Goal: Information Seeking & Learning: Find specific fact

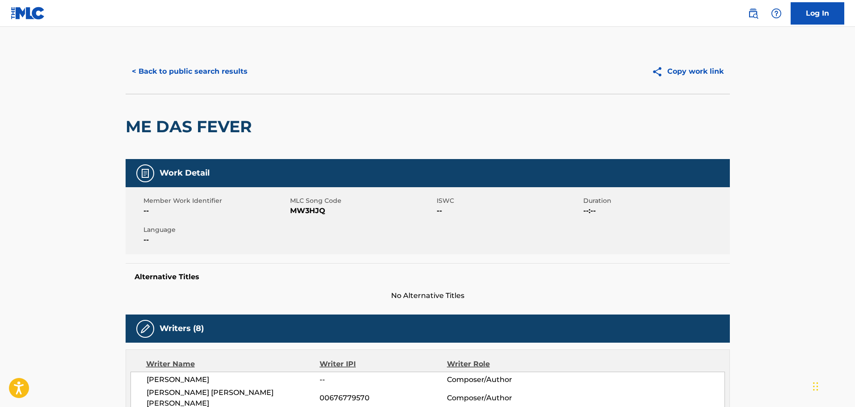
click at [208, 69] on button "< Back to public search results" at bounding box center [190, 71] width 128 height 22
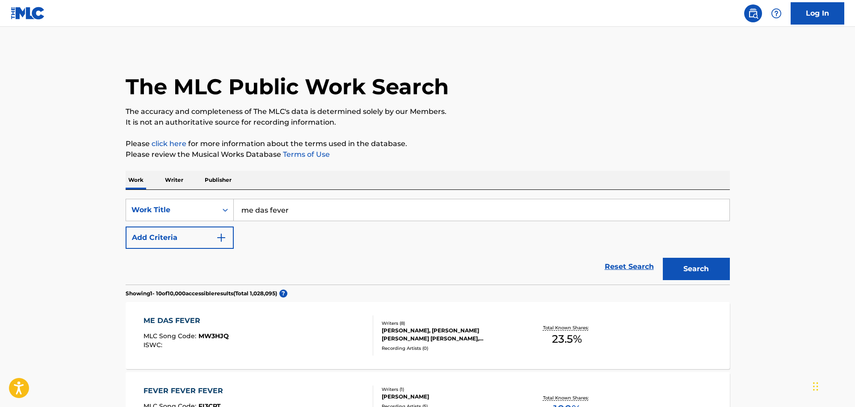
scroll to position [134, 0]
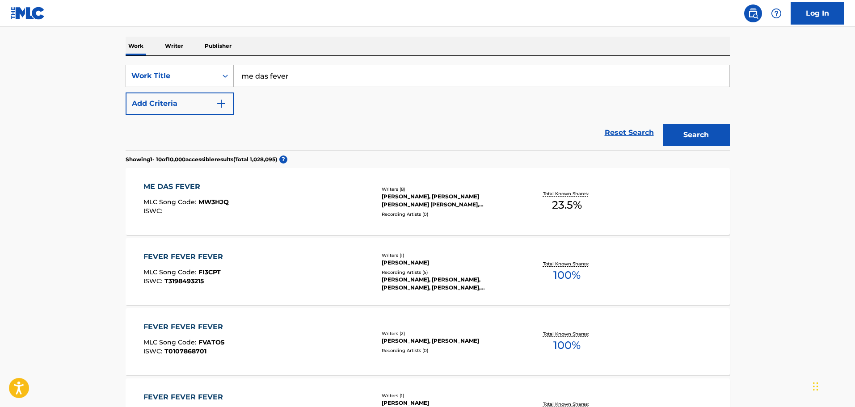
drag, startPoint x: 300, startPoint y: 78, endPoint x: 172, endPoint y: 76, distance: 128.3
click at [172, 76] on div "SearchWithCriteriaa40abde0-d8a3-4c2d-948c-917677aea7b1 Work Title me das fever" at bounding box center [428, 76] width 604 height 22
click at [663, 124] on button "Search" at bounding box center [696, 135] width 67 height 22
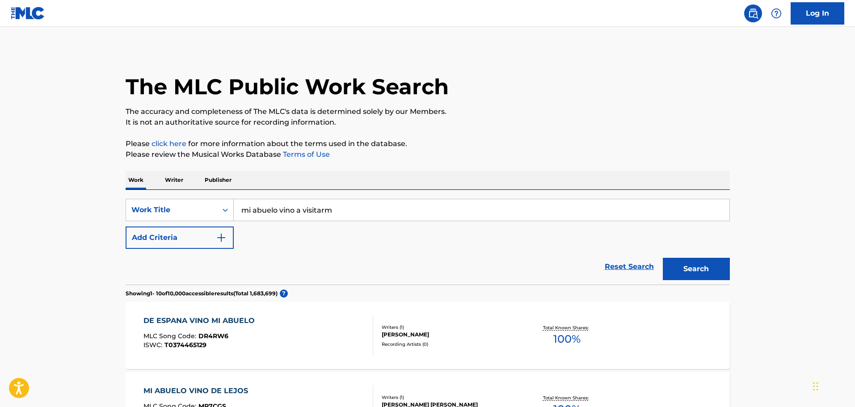
click at [359, 213] on input "mi abuelo vino a visitarm" at bounding box center [482, 209] width 496 height 21
click at [703, 273] on button "Search" at bounding box center [696, 269] width 67 height 22
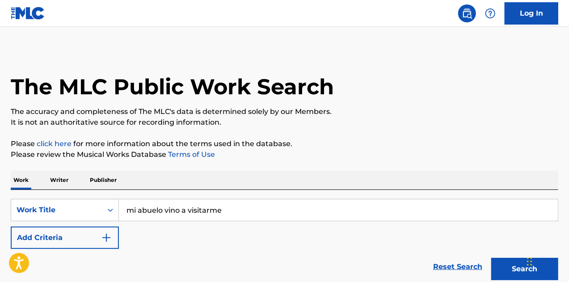
click at [250, 210] on input "mi abuelo vino a visitarme" at bounding box center [338, 209] width 439 height 21
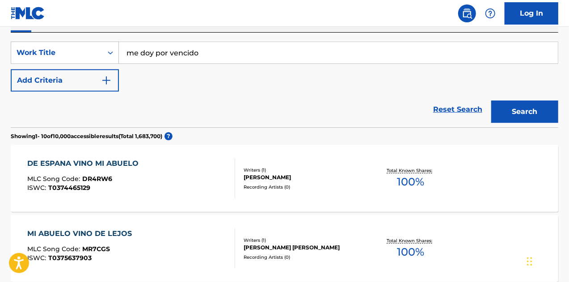
scroll to position [224, 0]
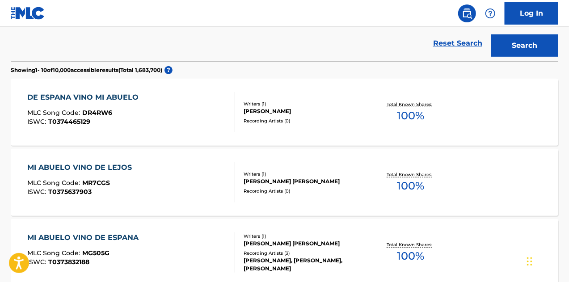
type input "me doy por vencido"
click at [516, 43] on button "Search" at bounding box center [524, 45] width 67 height 22
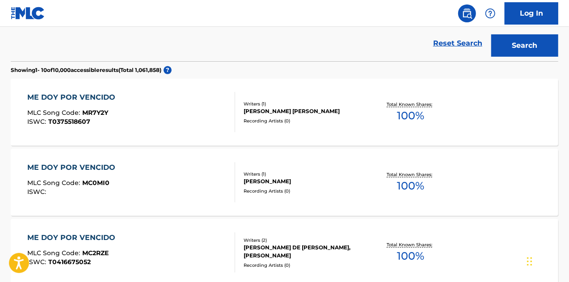
click at [184, 113] on div "ME DOY POR VENCIDO MLC Song Code : MR7Y2Y ISWC : T0375518607" at bounding box center [131, 112] width 208 height 40
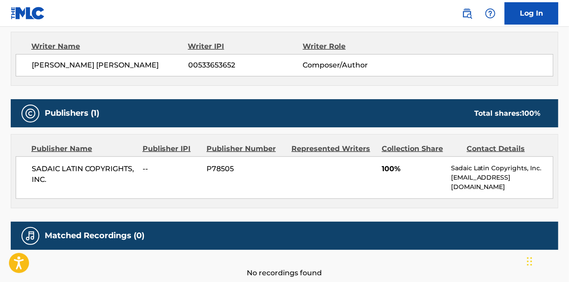
scroll to position [273, 0]
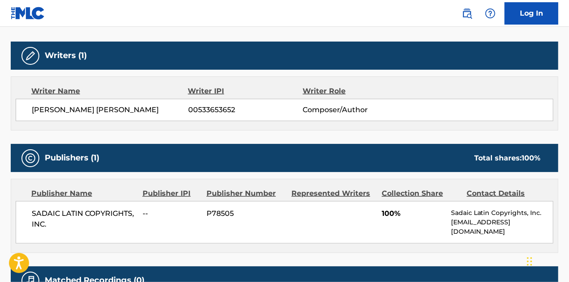
click at [294, 218] on div "SADAIC LATIN COPYRIGHTS, INC. -- P78505 100% Sadaic Latin Copyrights, Inc. [EMA…" at bounding box center [285, 222] width 538 height 42
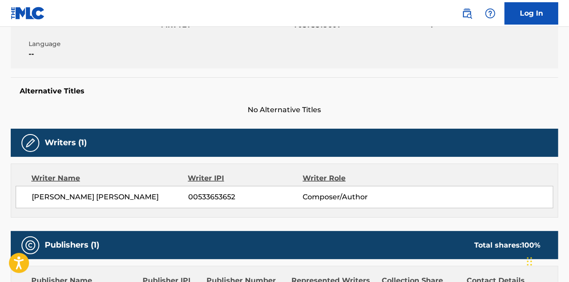
scroll to position [50, 0]
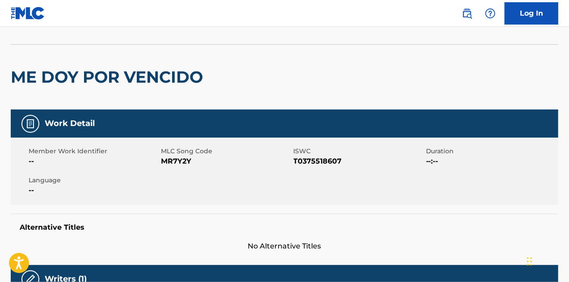
click at [21, 7] on img at bounding box center [28, 13] width 34 height 13
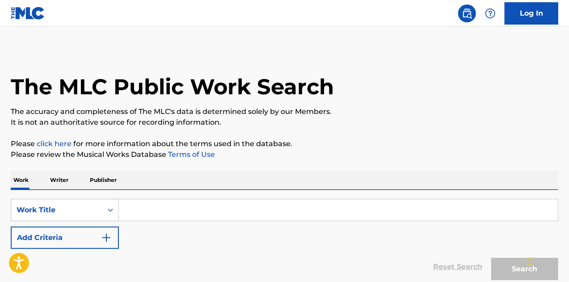
click at [179, 203] on input "Search Form" at bounding box center [338, 209] width 439 height 21
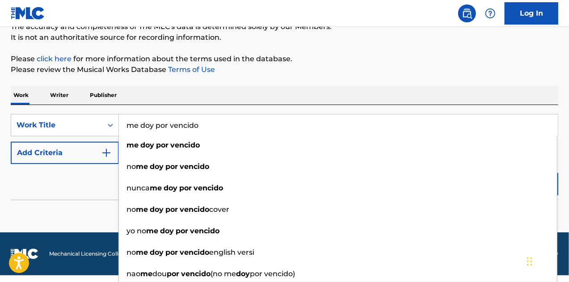
type input "me doy por vencido"
click at [69, 192] on div "Reset Search Search" at bounding box center [285, 182] width 548 height 36
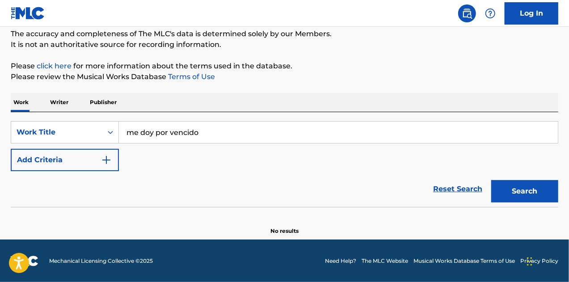
click at [523, 195] on button "Search" at bounding box center [524, 191] width 67 height 22
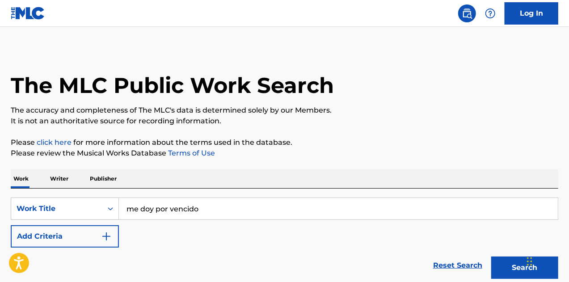
scroll to position [0, 0]
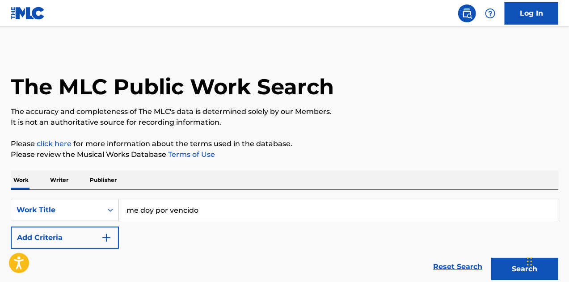
click at [72, 232] on button "Add Criteria" at bounding box center [65, 238] width 108 height 22
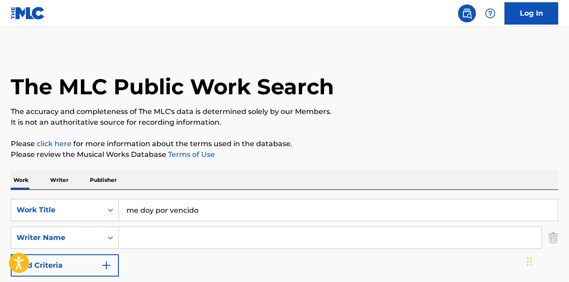
click at [136, 242] on input "Search Form" at bounding box center [330, 237] width 422 height 21
type input "LUNA"
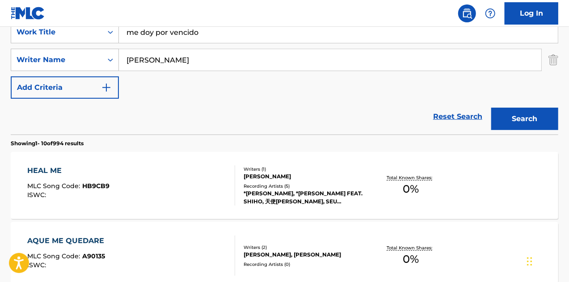
scroll to position [179, 0]
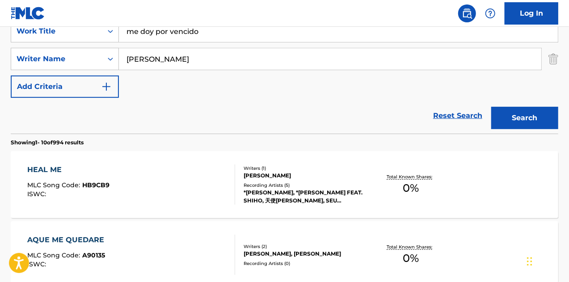
click at [521, 119] on button "Search" at bounding box center [524, 118] width 67 height 22
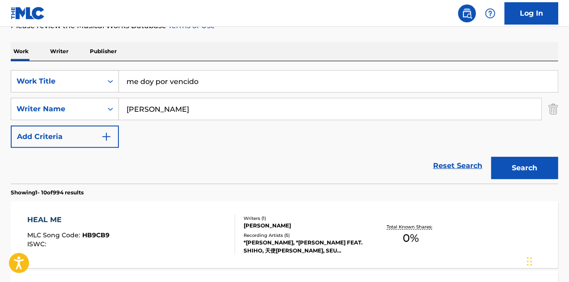
scroll to position [89, 0]
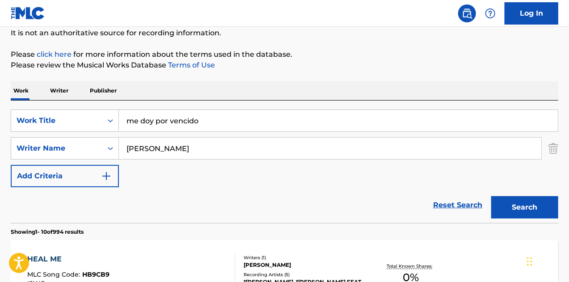
click at [192, 123] on input "me doy por vencido" at bounding box center [338, 120] width 439 height 21
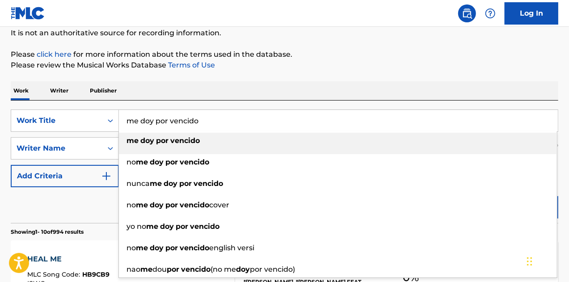
click at [192, 123] on input "me doy por vencido" at bounding box center [338, 120] width 439 height 21
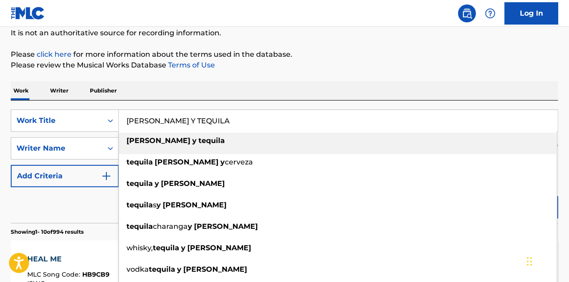
type input "RON Y TEQUILA"
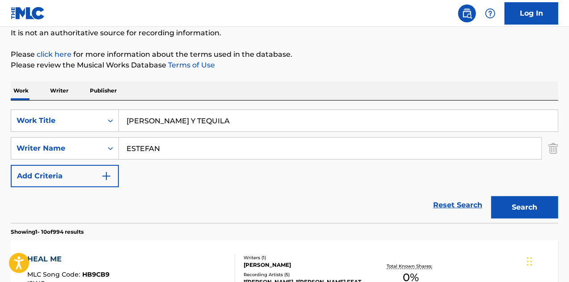
type input "ESTEFAN"
click at [491, 196] on button "Search" at bounding box center [524, 207] width 67 height 22
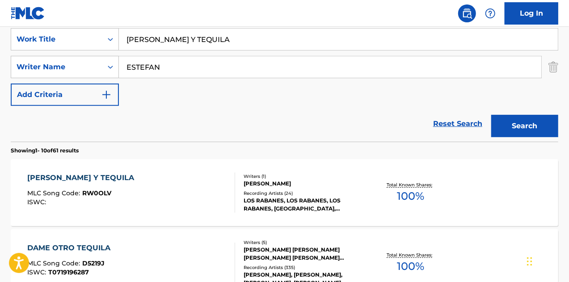
scroll to position [179, 0]
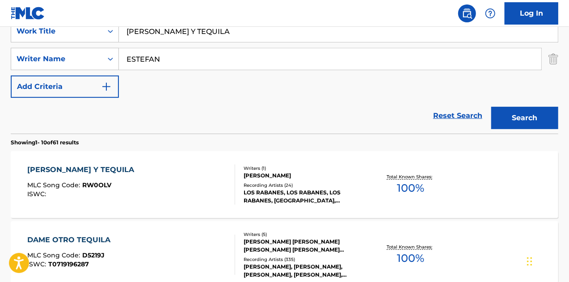
click at [335, 179] on div "Writers ( 1 ) EMILIO ESTEFAN JR Recording Artists ( 24 ) LOS RABANES, LOS RABAN…" at bounding box center [300, 185] width 130 height 40
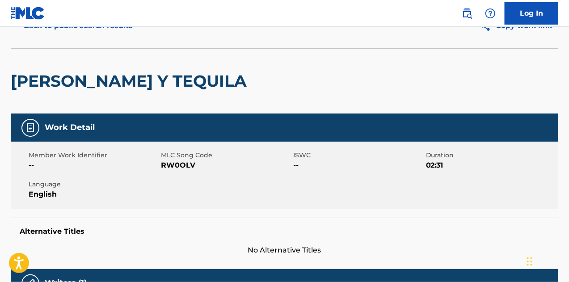
scroll to position [45, 0]
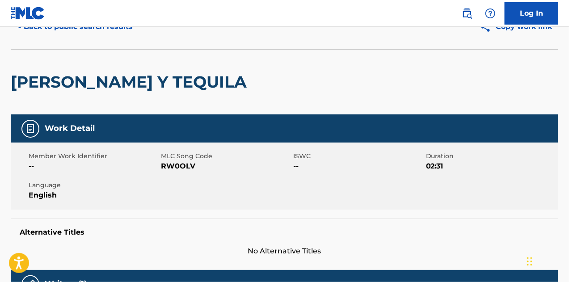
click at [169, 166] on span "RW0OLV" at bounding box center [226, 166] width 130 height 11
copy span "RW0OLV"
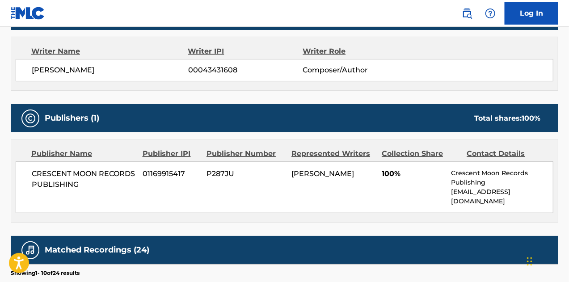
scroll to position [0, 0]
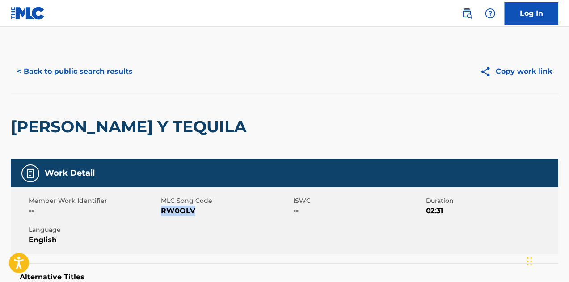
click at [101, 74] on button "< Back to public search results" at bounding box center [75, 71] width 128 height 22
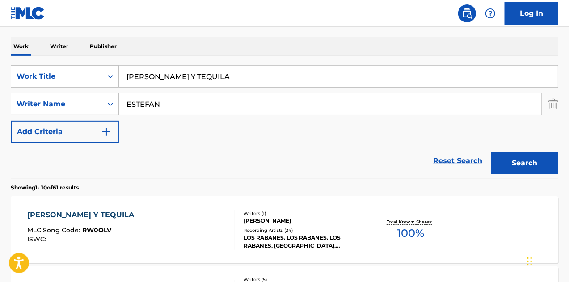
scroll to position [89, 0]
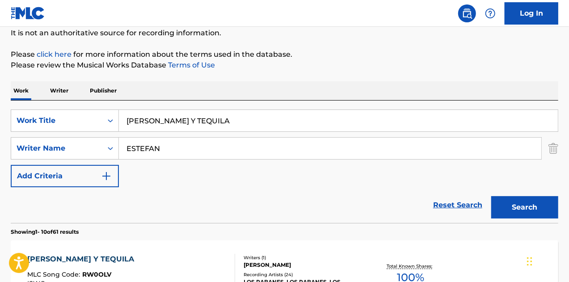
click at [199, 124] on input "RON Y TEQUILA" at bounding box center [338, 120] width 439 height 21
drag, startPoint x: 199, startPoint y: 124, endPoint x: 61, endPoint y: 102, distance: 139.4
click at [86, 108] on div "SearchWithCriteria394d4fb7-4e56-426d-a103-8b744e50e3cc Work Title malandro agul…" at bounding box center [285, 162] width 548 height 123
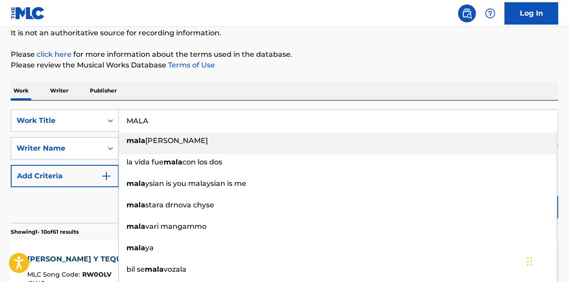
type input "MALA"
click at [413, 109] on div "SearchWithCriteria394d4fb7-4e56-426d-a103-8b744e50e3cc Work Title MALA mala ndr…" at bounding box center [285, 162] width 548 height 123
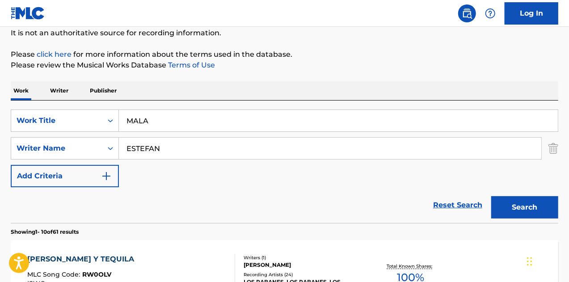
click at [513, 210] on button "Search" at bounding box center [524, 207] width 67 height 22
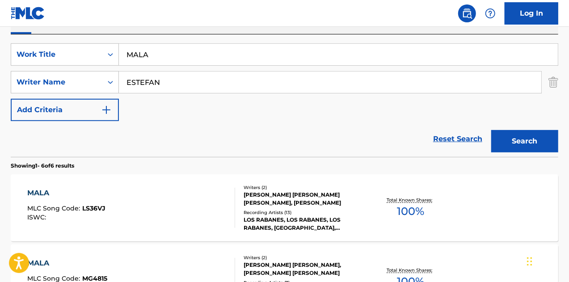
scroll to position [179, 0]
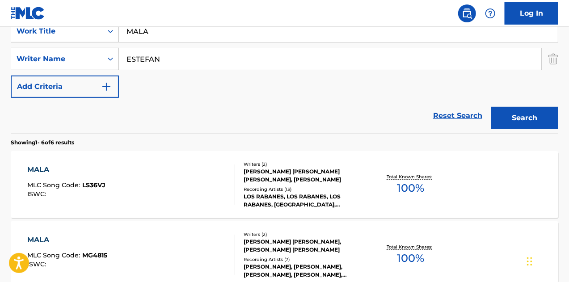
click at [319, 182] on div "JONATHAN ALBERTO JR MALPICA DOMINGUEZ, EMILIO ESTEFAN JR" at bounding box center [305, 176] width 122 height 16
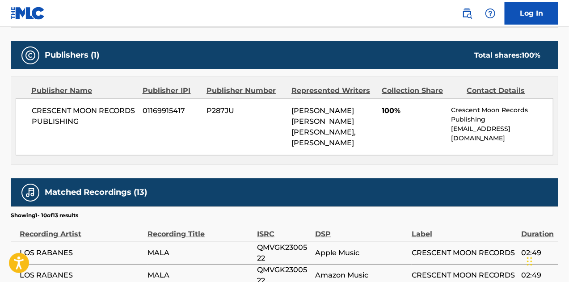
scroll to position [402, 0]
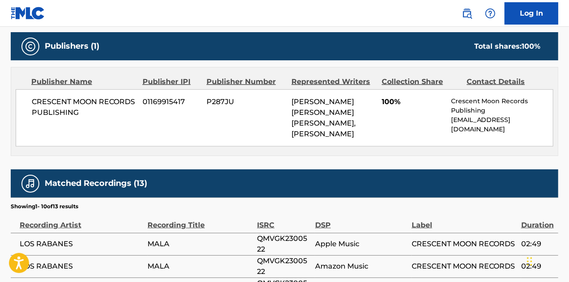
click at [110, 108] on span "CRESCENT MOON RECORDS PUBLISHING" at bounding box center [84, 107] width 104 height 21
drag, startPoint x: 373, startPoint y: 106, endPoint x: 416, endPoint y: 114, distance: 44.0
click at [416, 114] on div "CRESCENT MOON RECORDS PUBLISHING 01169915417 P287JU JONATHAN ALBERTO JR MALPICA…" at bounding box center [285, 117] width 538 height 57
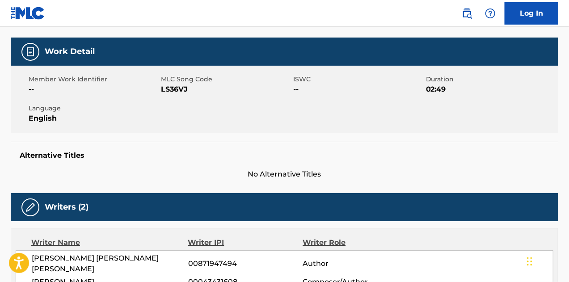
scroll to position [89, 0]
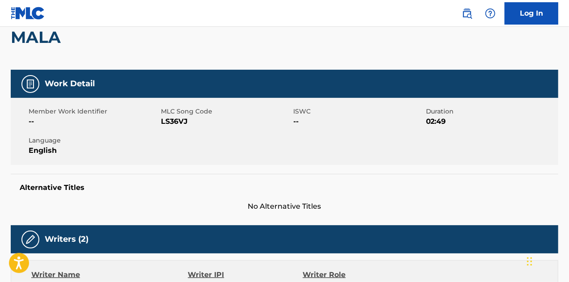
click at [183, 114] on span "MLC Song Code" at bounding box center [226, 111] width 130 height 9
click at [183, 120] on span "LS36VJ" at bounding box center [226, 121] width 130 height 11
copy span "LS36VJ"
click at [24, 27] on h2 "MALA" at bounding box center [38, 37] width 55 height 20
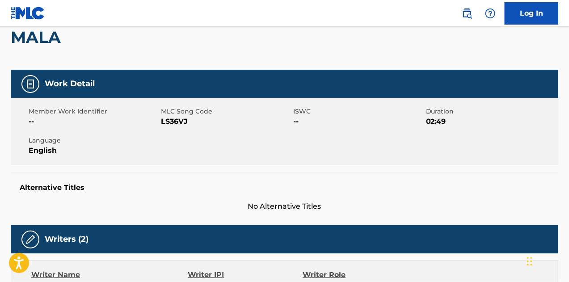
click at [28, 14] on img at bounding box center [28, 13] width 34 height 13
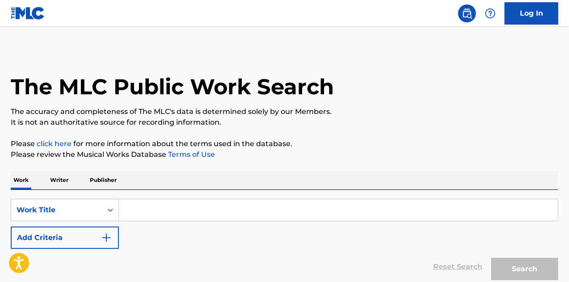
click at [241, 198] on div "SearchWithCriteria9d6f46d7-8cc8-457b-b6ca-87d8757ce971 Work Title Add Criteria …" at bounding box center [285, 237] width 548 height 95
click at [238, 209] on input "Search Form" at bounding box center [338, 209] width 439 height 21
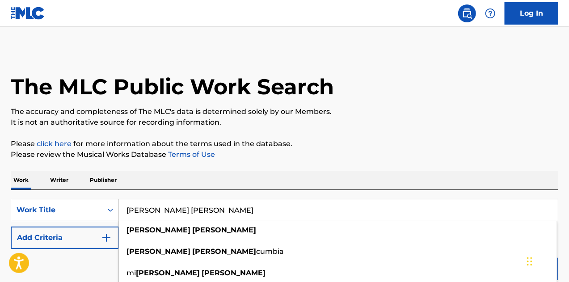
type input "maria antonieta"
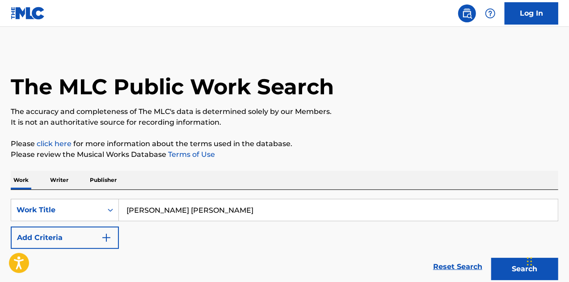
click at [66, 243] on button "Add Criteria" at bounding box center [65, 238] width 108 height 22
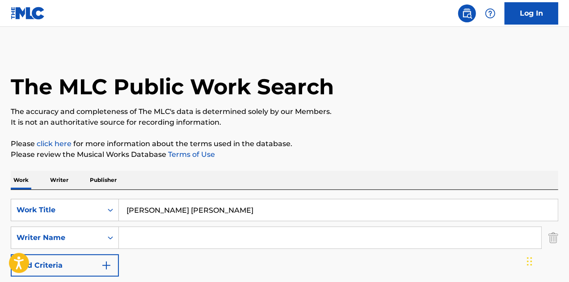
click at [158, 247] on input "Search Form" at bounding box center [330, 237] width 422 height 21
type input "estefan"
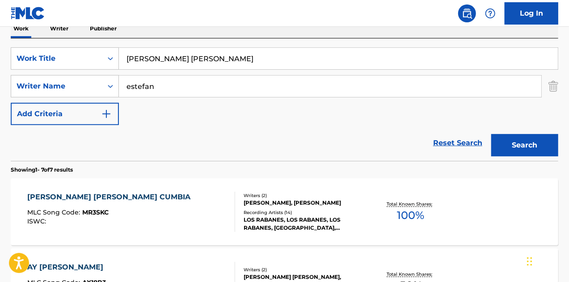
scroll to position [179, 0]
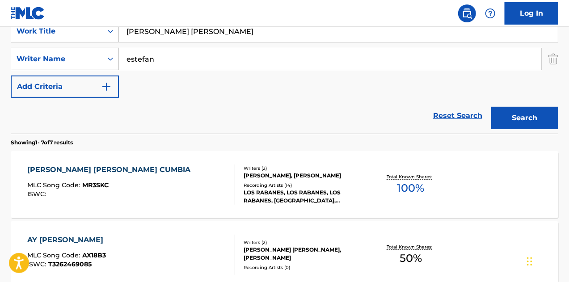
click at [154, 185] on div "MARIA ANTONIETA CUMBIA MLC Song Code : MR3SKC ISWC :" at bounding box center [131, 185] width 208 height 40
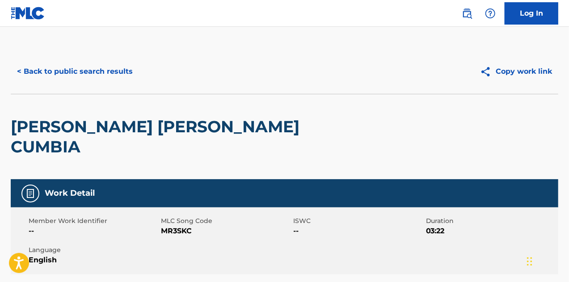
click at [182, 226] on span "MR3SKC" at bounding box center [226, 231] width 130 height 11
copy span "MR3SKC"
click at [117, 70] on button "< Back to public search results" at bounding box center [75, 71] width 128 height 22
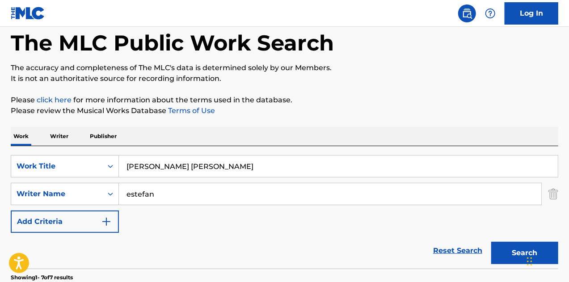
scroll to position [25, 0]
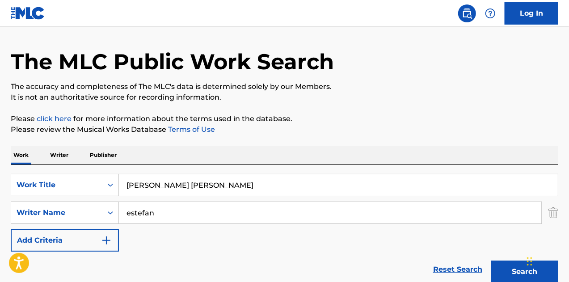
drag, startPoint x: 204, startPoint y: 168, endPoint x: 3, endPoint y: 130, distance: 204.7
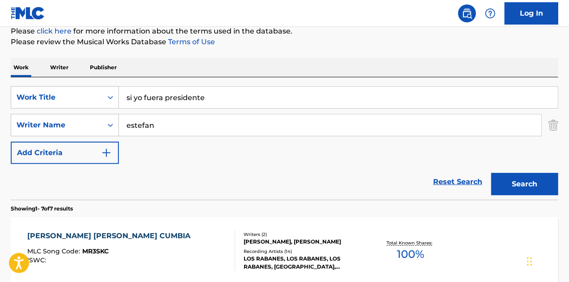
scroll to position [134, 0]
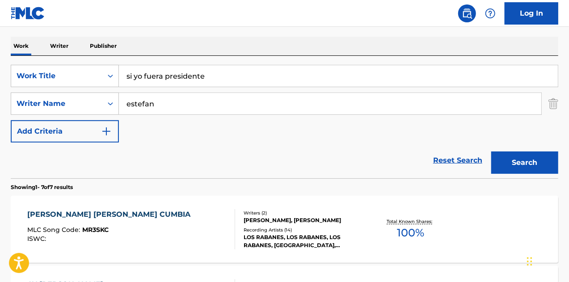
type input "si yo fuera presidente"
click at [519, 161] on button "Search" at bounding box center [524, 163] width 67 height 22
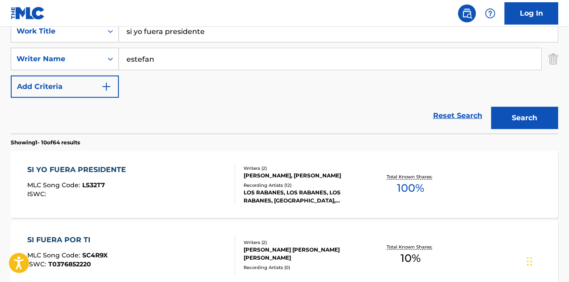
click at [300, 172] on div "EMILIO ESTEFAN JR, EMILIO REGUEIRA PEREZ" at bounding box center [305, 176] width 122 height 8
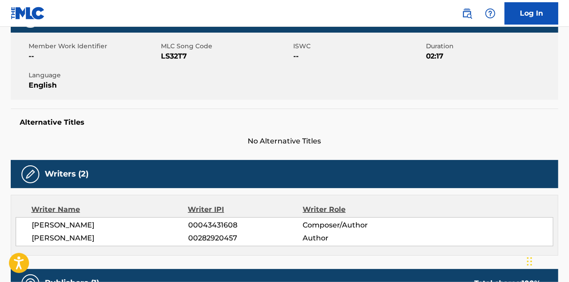
scroll to position [134, 0]
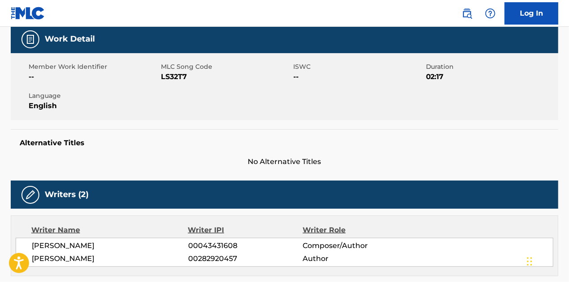
click at [173, 70] on span "MLC Song Code" at bounding box center [226, 66] width 130 height 9
click at [171, 74] on span "LS32T7" at bounding box center [226, 77] width 130 height 11
copy span "LS32T7"
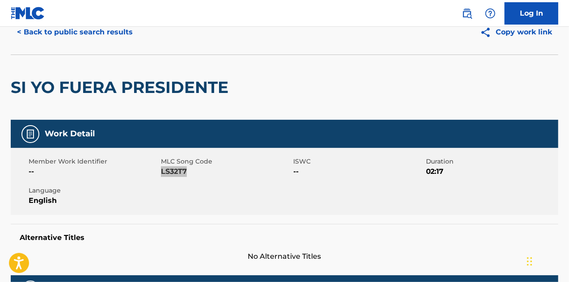
scroll to position [0, 0]
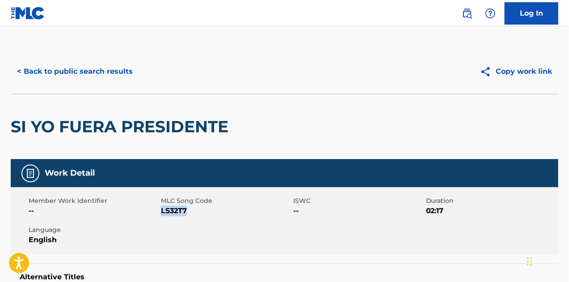
click at [120, 76] on button "< Back to public search results" at bounding box center [75, 71] width 128 height 22
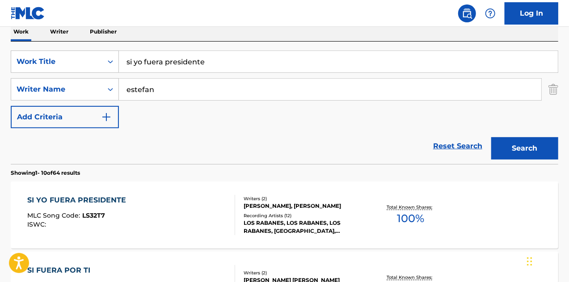
scroll to position [134, 0]
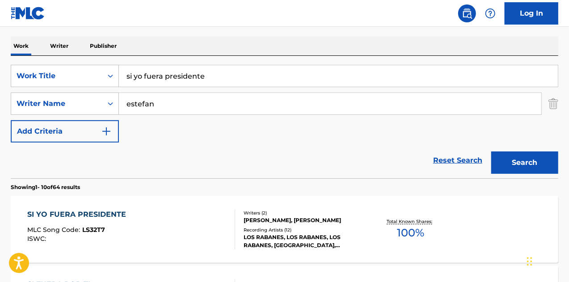
drag, startPoint x: 220, startPoint y: 72, endPoint x: 54, endPoint y: 56, distance: 166.6
click at [63, 58] on div "SearchWithCriteria9d6f46d7-8cc8-457b-b6ca-87d8757ce971 Work Title si yo fuera p…" at bounding box center [285, 117] width 548 height 123
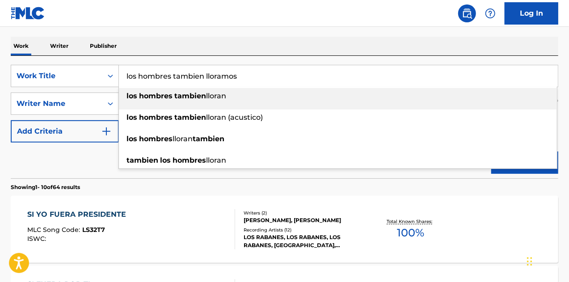
drag, startPoint x: 249, startPoint y: 80, endPoint x: 225, endPoint y: 78, distance: 24.2
click at [225, 78] on input "los hombres tambien lloramos" at bounding box center [338, 75] width 439 height 21
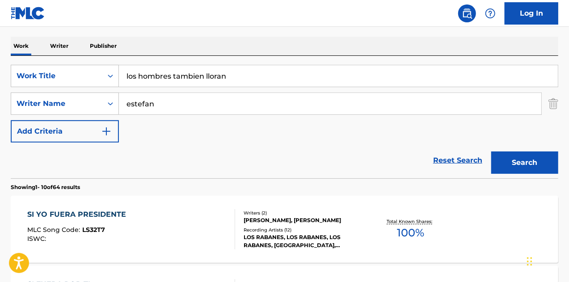
type input "los hombres tambien lloran"
click at [514, 163] on button "Search" at bounding box center [524, 163] width 67 height 22
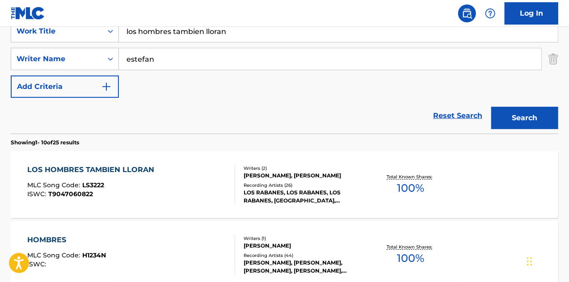
click at [299, 189] on div "LOS RABANES, LOS RABANES, LOS RABANES, LOS RABANES, LOS RABANES" at bounding box center [305, 197] width 122 height 16
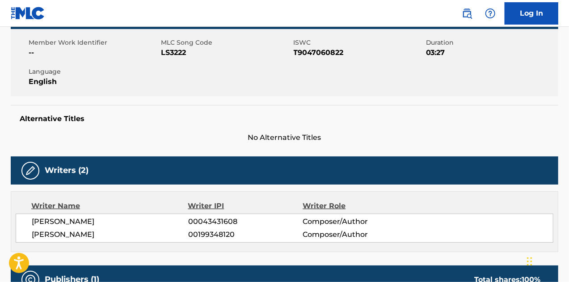
scroll to position [45, 0]
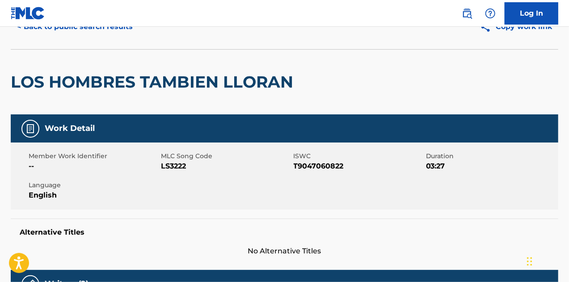
click at [178, 168] on span "LS3222" at bounding box center [226, 166] width 130 height 11
copy span "LS3222"
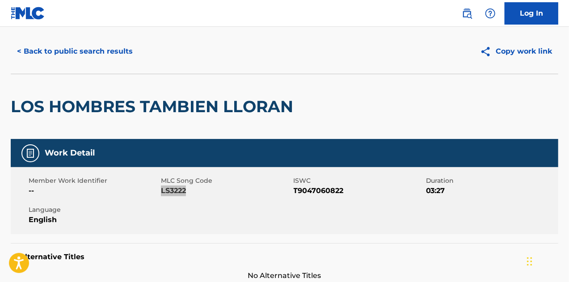
scroll to position [0, 0]
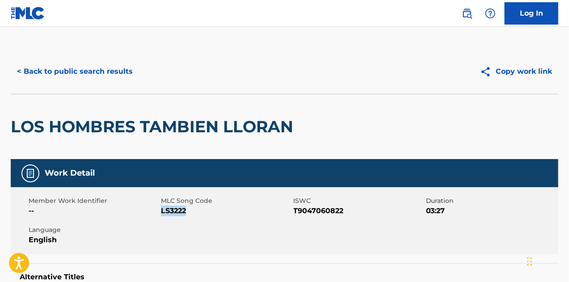
click at [106, 74] on button "< Back to public search results" at bounding box center [75, 71] width 128 height 22
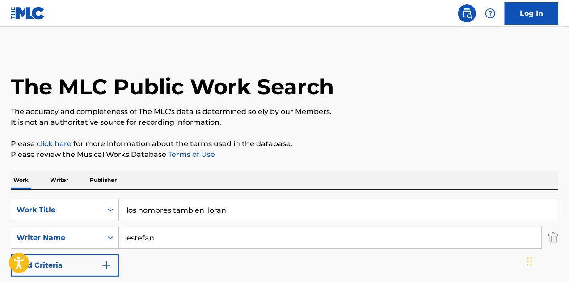
scroll to position [179, 0]
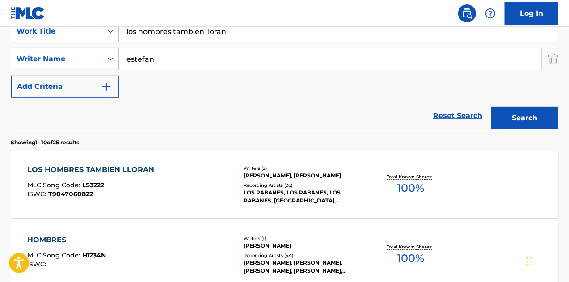
drag, startPoint x: 240, startPoint y: 36, endPoint x: 98, endPoint y: 25, distance: 141.7
click at [532, 121] on button "Search" at bounding box center [524, 118] width 67 height 22
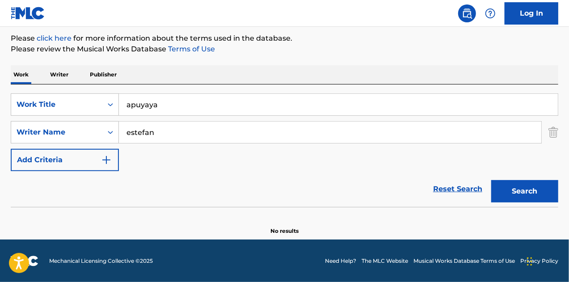
click at [531, 199] on button "Search" at bounding box center [524, 191] width 67 height 22
drag, startPoint x: 177, startPoint y: 101, endPoint x: 125, endPoint y: 101, distance: 52.8
click at [125, 101] on input "apuyaya" at bounding box center [338, 104] width 439 height 21
drag, startPoint x: 256, startPoint y: 110, endPoint x: 0, endPoint y: 94, distance: 256.2
click at [0, 94] on div "The MLC Public Work Search The accuracy and completeness of The MLC's data is d…" at bounding box center [284, 89] width 569 height 291
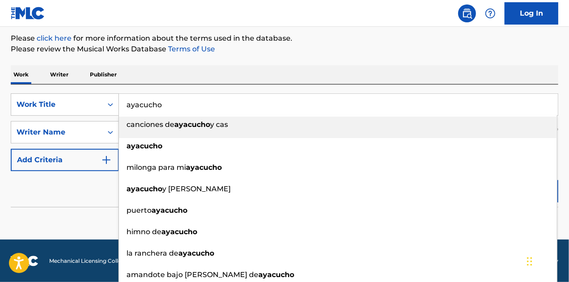
type input "ayacucho"
click at [255, 68] on div "Work Writer Publisher" at bounding box center [285, 74] width 548 height 19
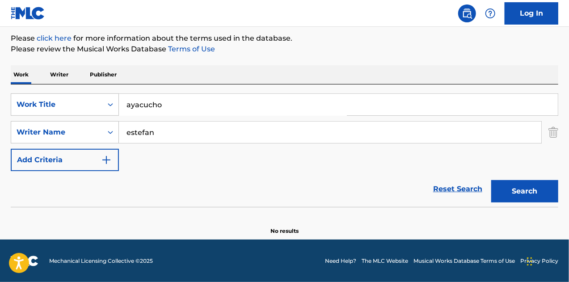
click at [534, 192] on button "Search" at bounding box center [524, 191] width 67 height 22
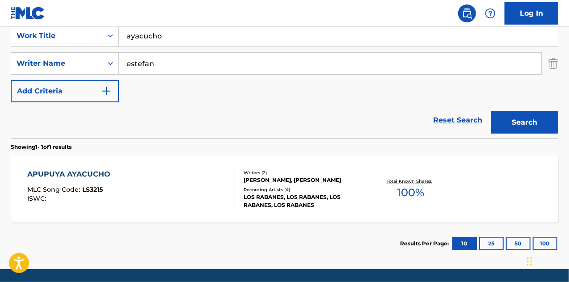
scroll to position [195, 0]
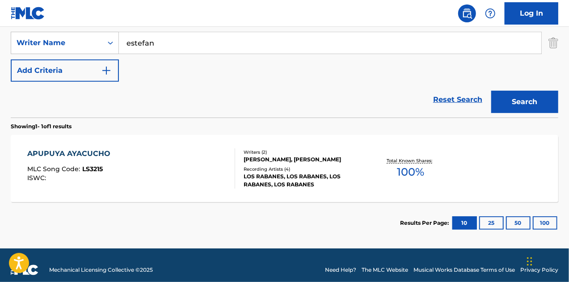
click at [143, 164] on div "APUPUYA AYACUCHO MLC Song Code : LS3215 ISWC :" at bounding box center [131, 168] width 208 height 40
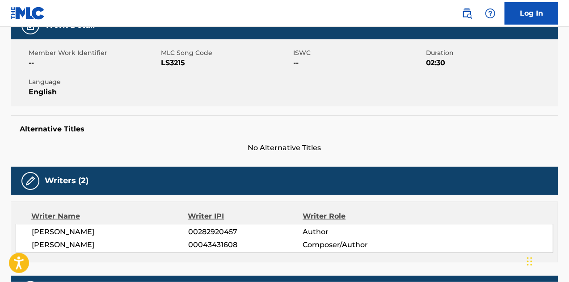
scroll to position [134, 0]
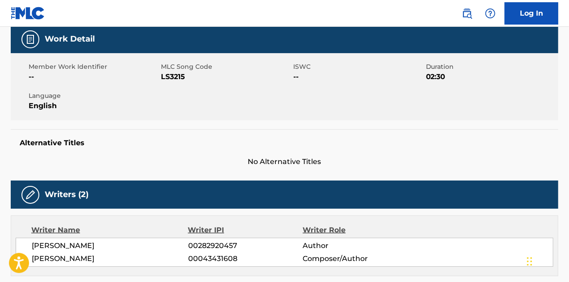
click at [179, 76] on span "LS3215" at bounding box center [226, 77] width 130 height 11
copy span "LS3215"
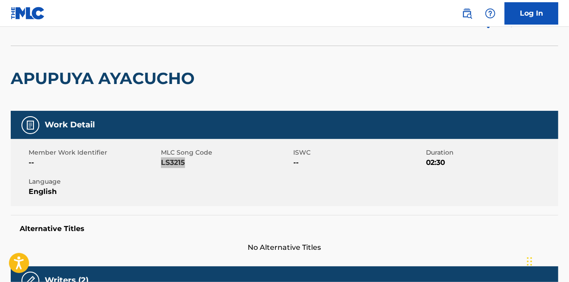
scroll to position [0, 0]
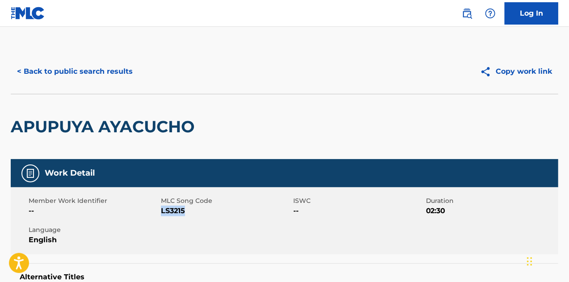
click at [113, 81] on button "< Back to public search results" at bounding box center [75, 71] width 128 height 22
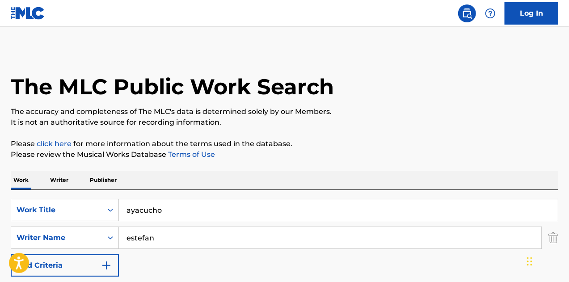
scroll to position [153, 0]
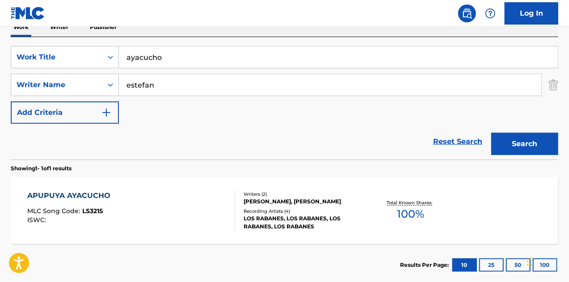
drag, startPoint x: 182, startPoint y: 59, endPoint x: 63, endPoint y: 40, distance: 120.4
click at [90, 50] on div "SearchWithCriteria9d6f46d7-8cc8-457b-b6ca-87d8757ce971 Work Title ayacucho" at bounding box center [285, 57] width 548 height 22
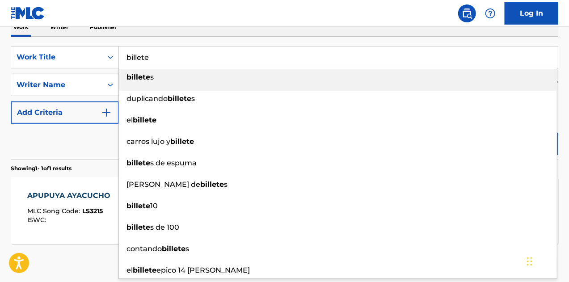
click at [203, 47] on input "billete" at bounding box center [338, 56] width 439 height 21
type input "billete"
click at [236, 42] on div "SearchWithCriteria9d6f46d7-8cc8-457b-b6ca-87d8757ce971 Work Title billete bille…" at bounding box center [285, 98] width 548 height 123
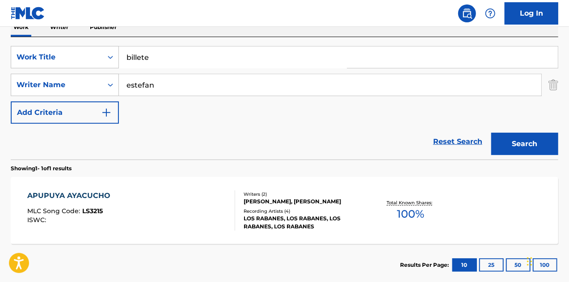
click at [511, 134] on button "Search" at bounding box center [524, 144] width 67 height 22
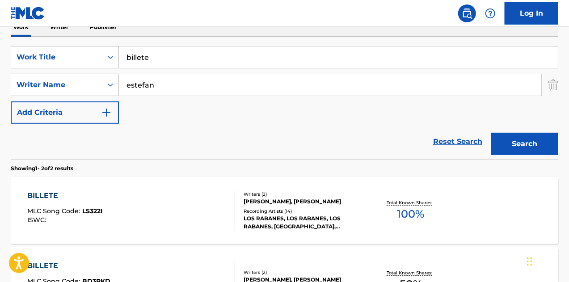
click at [321, 198] on div "EMILIO REGUEIRA PEREZ, EMILIO ESTEFAN JR" at bounding box center [305, 202] width 122 height 8
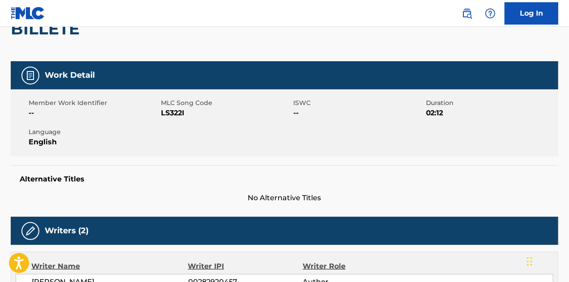
scroll to position [89, 0]
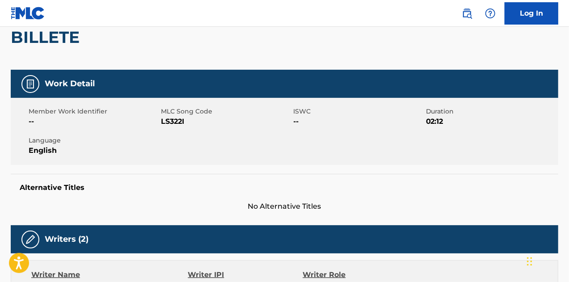
click at [173, 120] on span "LS322I" at bounding box center [226, 121] width 130 height 11
copy span "LS322I"
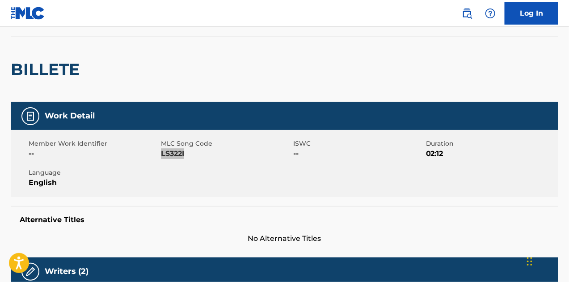
scroll to position [0, 0]
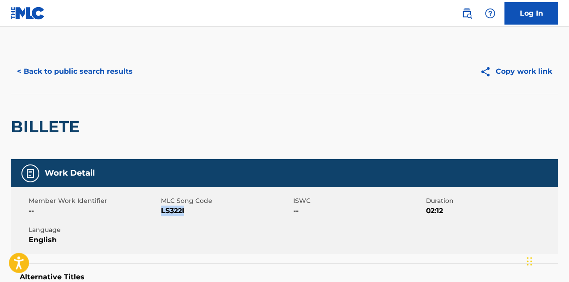
click at [68, 65] on button "< Back to public search results" at bounding box center [75, 71] width 128 height 22
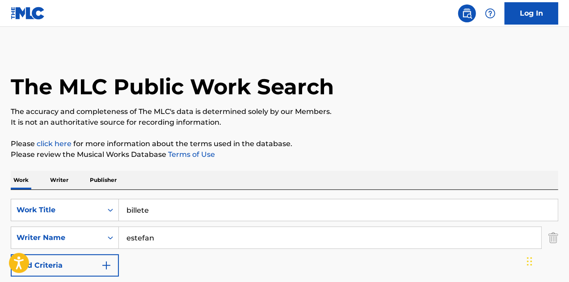
scroll to position [153, 0]
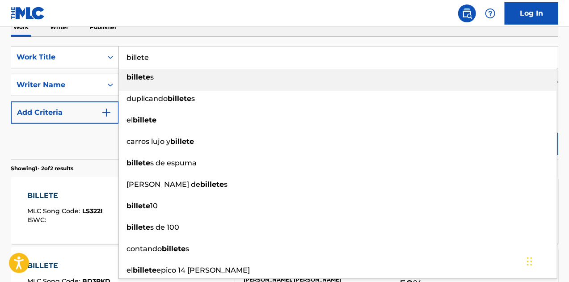
drag, startPoint x: 220, startPoint y: 63, endPoint x: 102, endPoint y: 55, distance: 117.9
click at [102, 55] on div "SearchWithCriteria9d6f46d7-8cc8-457b-b6ca-87d8757ce971 Work Title billete bille…" at bounding box center [285, 57] width 548 height 22
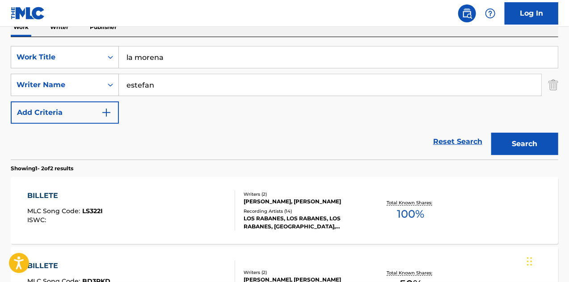
drag, startPoint x: 168, startPoint y: 57, endPoint x: 180, endPoint y: 58, distance: 12.1
click at [169, 57] on input "la morena" at bounding box center [338, 56] width 439 height 21
drag, startPoint x: 180, startPoint y: 58, endPoint x: 48, endPoint y: 31, distance: 134.2
click at [48, 31] on div "Work Writer Publisher SearchWithCriteria9d6f46d7-8cc8-457b-b6ca-87d8757ce971 Wo…" at bounding box center [285, 187] width 548 height 338
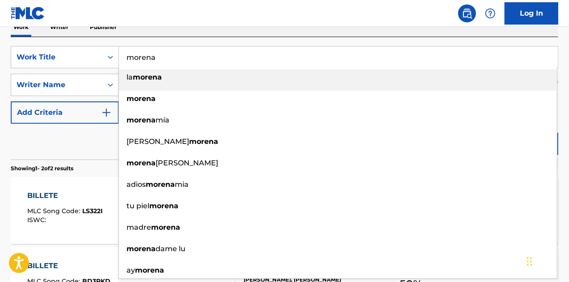
type input "morena"
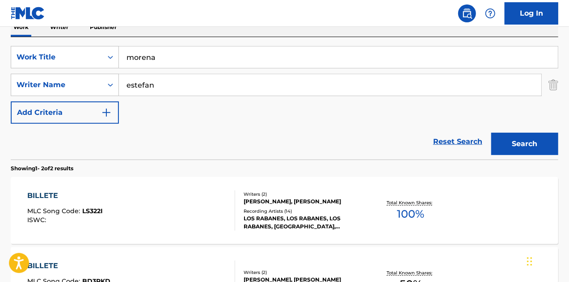
click at [217, 46] on div "morena" at bounding box center [338, 57] width 439 height 22
click at [520, 151] on button "Search" at bounding box center [524, 144] width 67 height 22
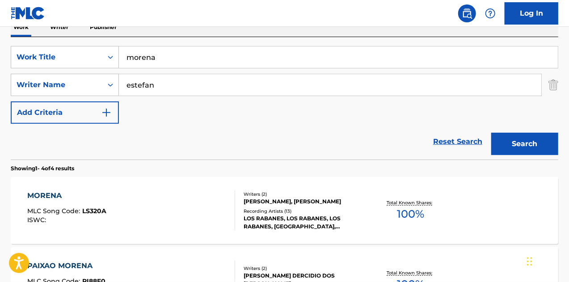
click at [320, 212] on div "Recording Artists ( 13 )" at bounding box center [305, 211] width 122 height 7
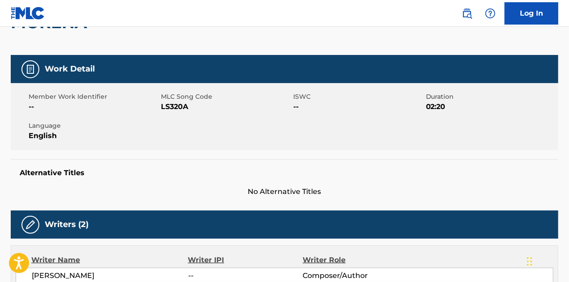
scroll to position [89, 0]
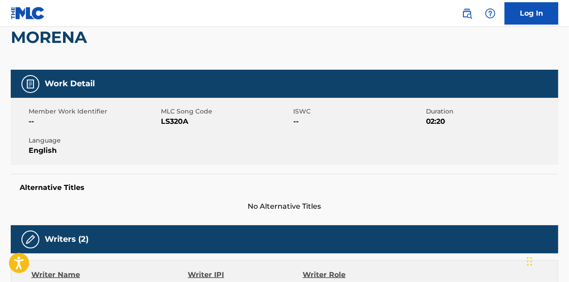
click at [184, 120] on span "LS320A" at bounding box center [226, 121] width 130 height 11
copy span "LS320A"
click at [247, 191] on h5 "Alternative Titles" at bounding box center [285, 187] width 530 height 9
